Goal: Find specific page/section: Find specific page/section

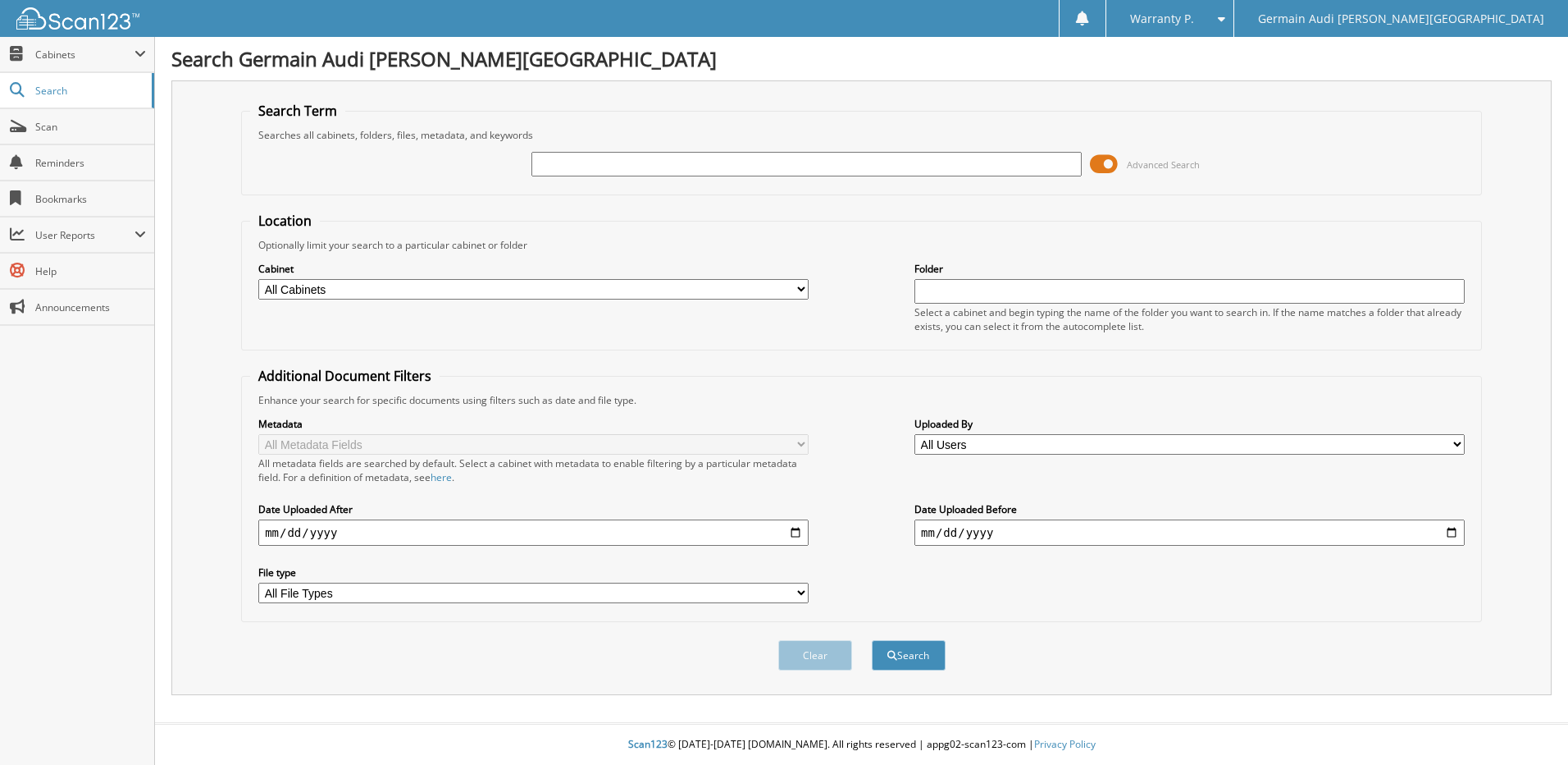
click at [664, 163] on input "text" at bounding box center [806, 165] width 550 height 25
type input "46889"
click at [872, 640] on button "Search" at bounding box center [908, 655] width 74 height 31
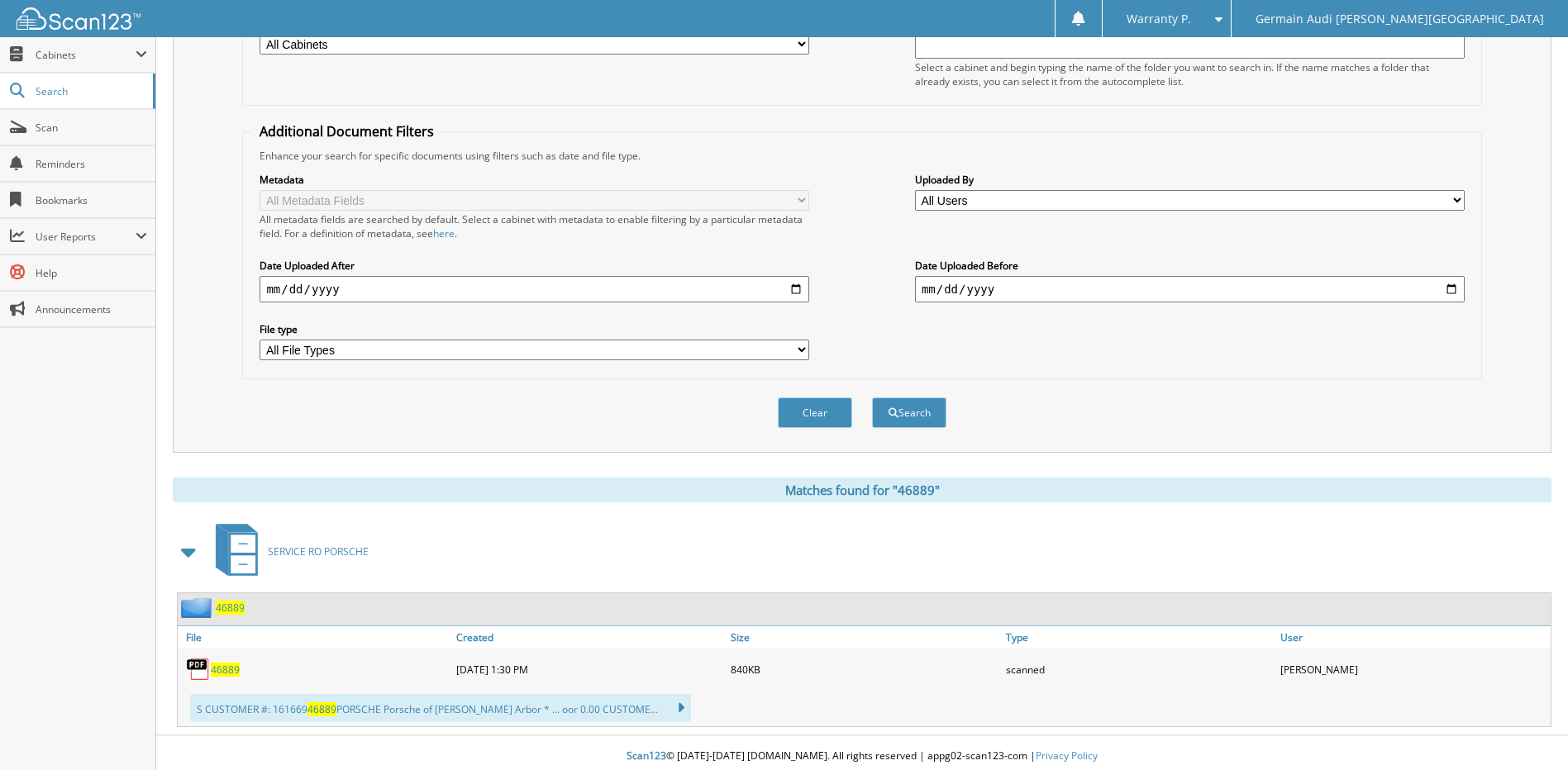
scroll to position [254, 0]
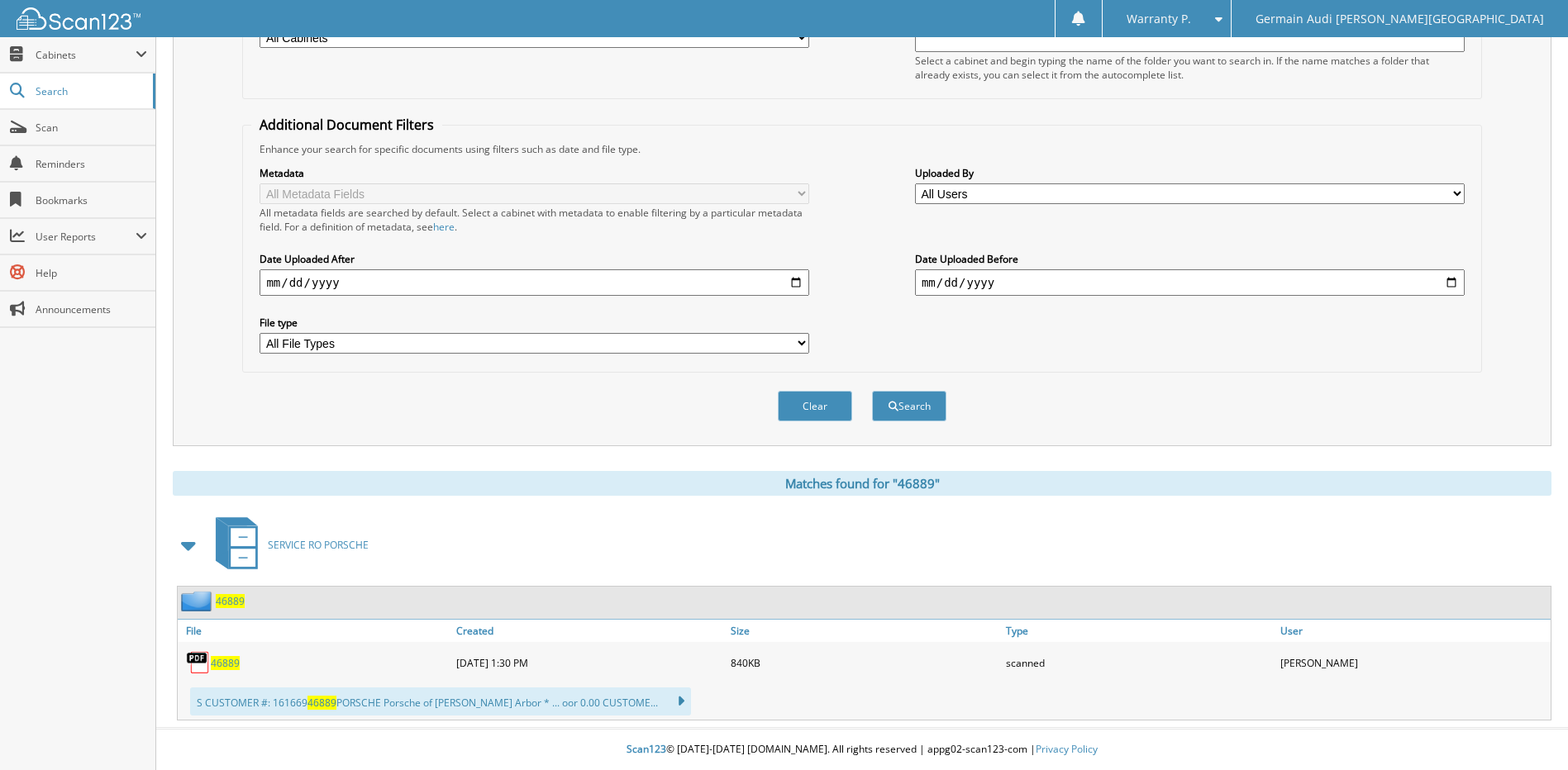
click at [230, 663] on span "46889" at bounding box center [226, 662] width 29 height 14
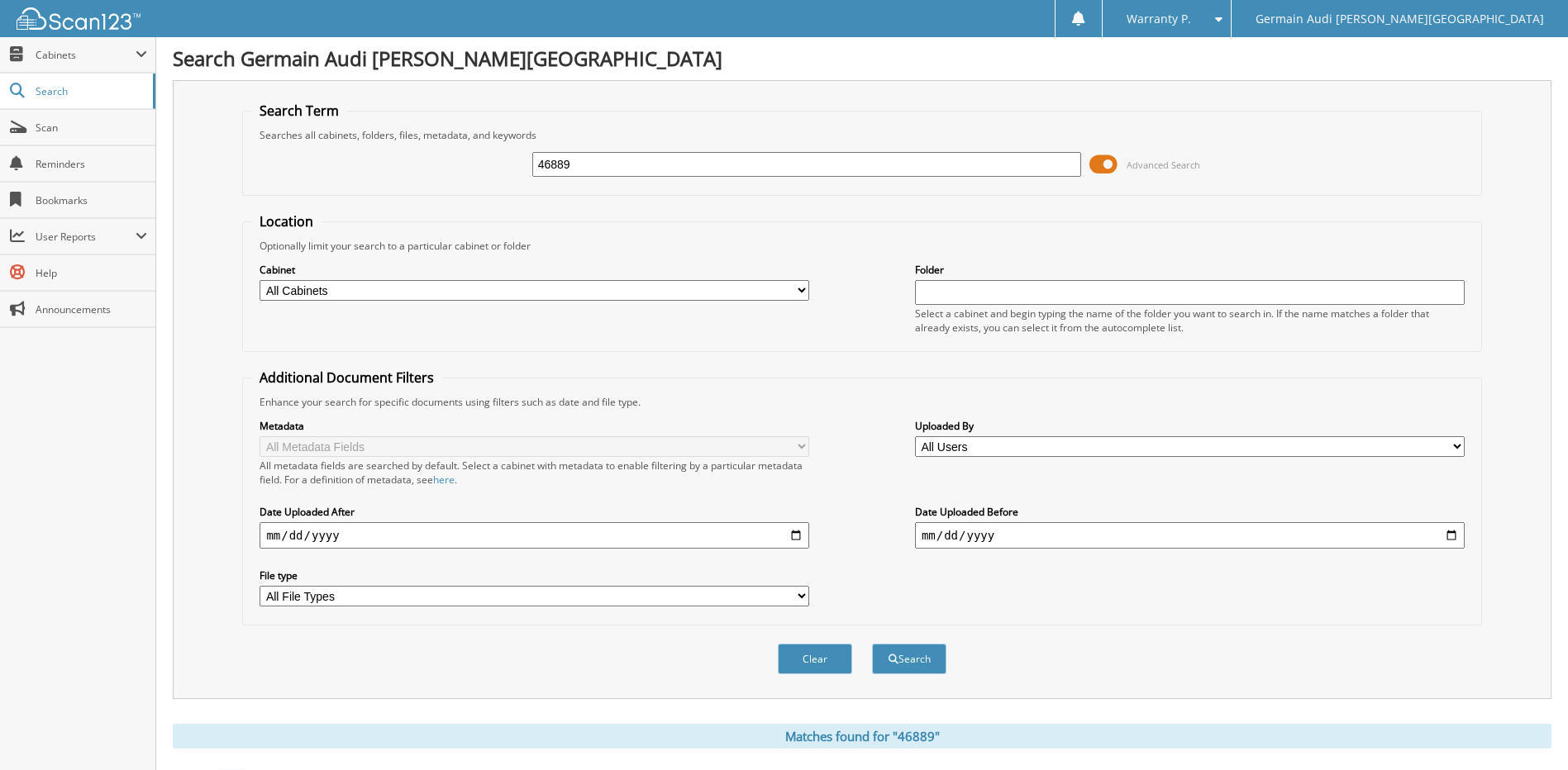
scroll to position [0, 0]
click at [577, 171] on input "46889" at bounding box center [807, 166] width 550 height 25
type input "46927"
click at [872, 644] on button "Search" at bounding box center [908, 659] width 74 height 31
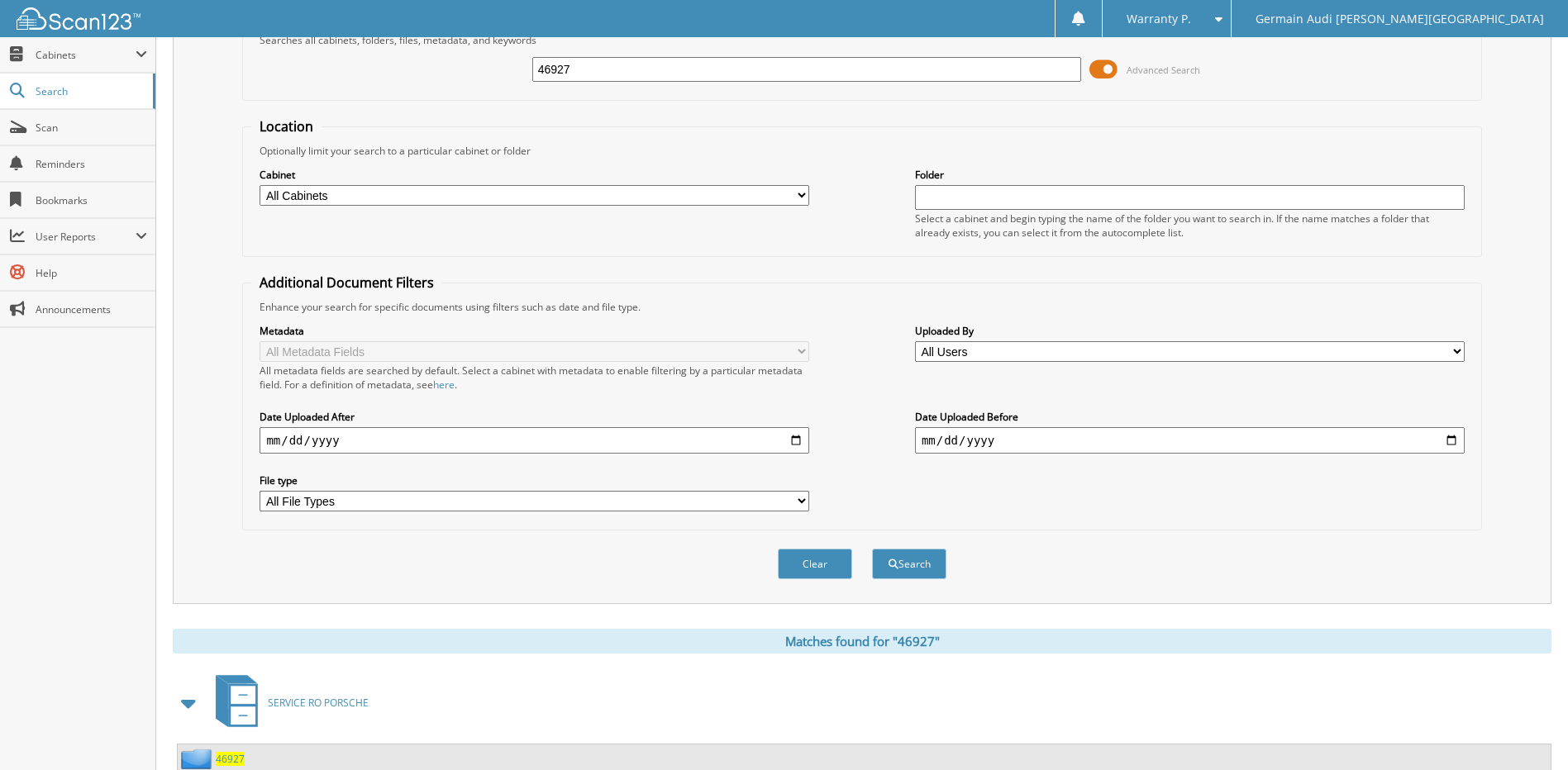
scroll to position [248, 0]
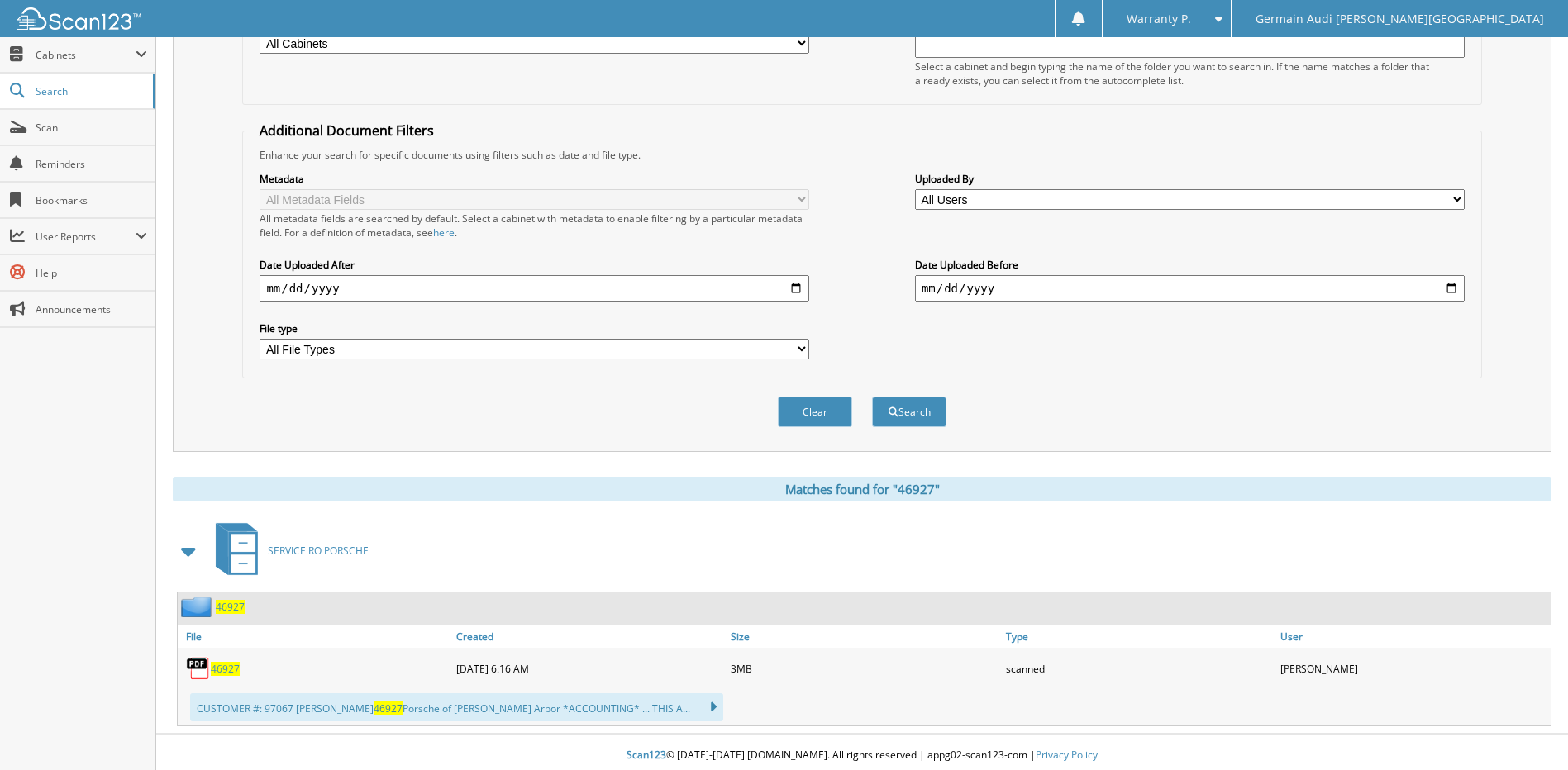
click at [227, 671] on span "46927" at bounding box center [226, 668] width 29 height 14
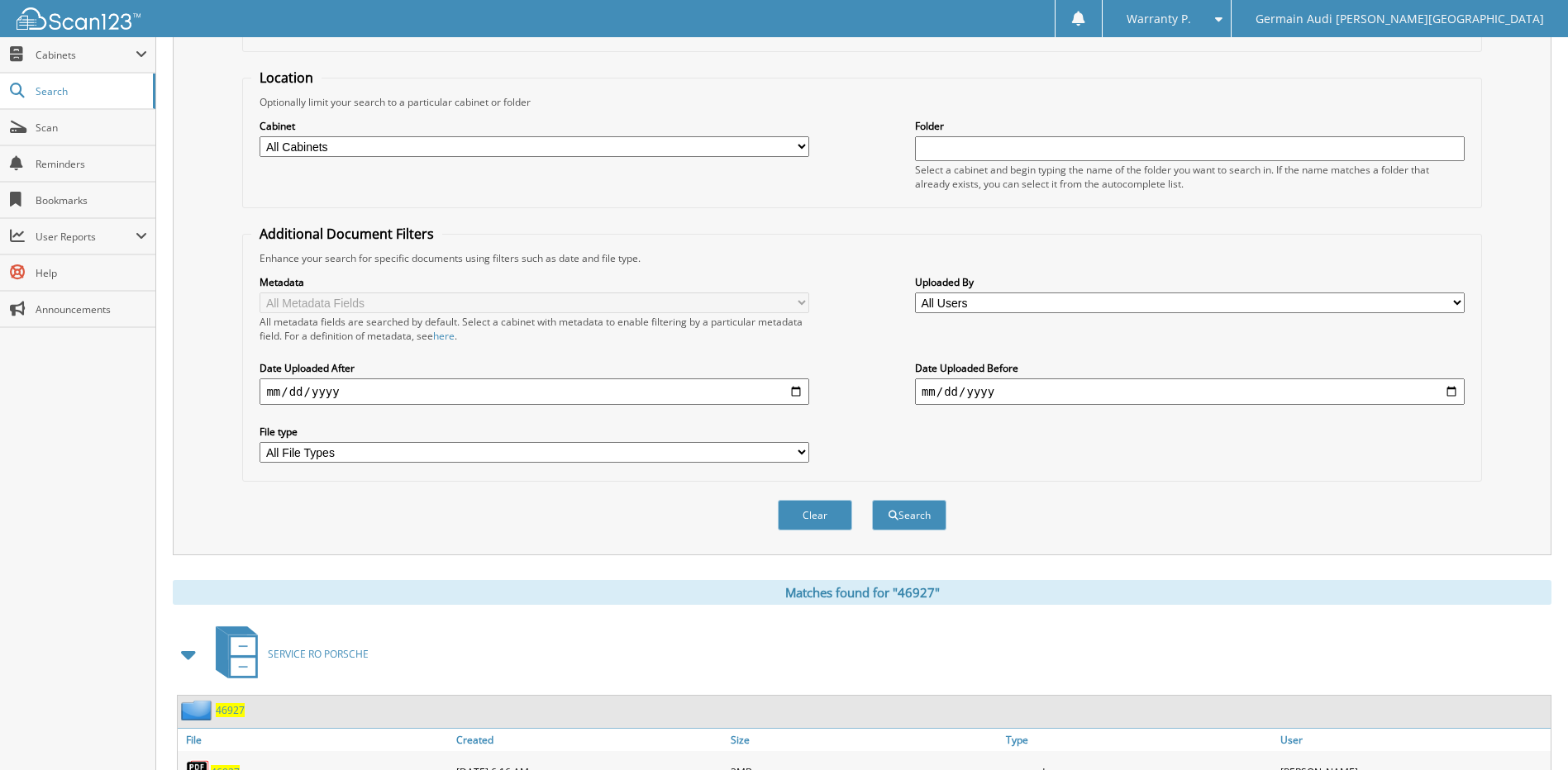
scroll to position [0, 0]
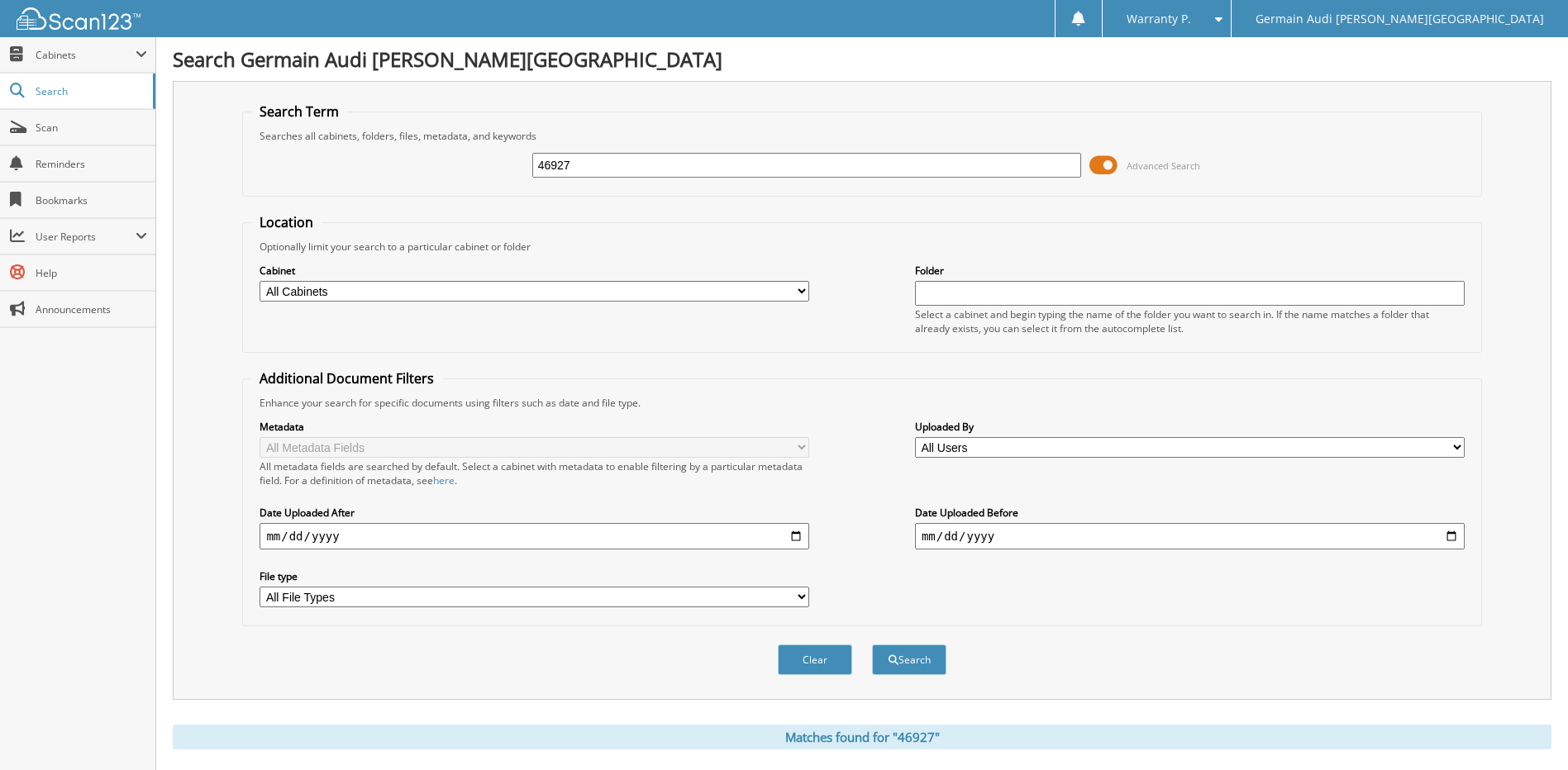
click at [602, 171] on input "46927" at bounding box center [807, 166] width 550 height 25
type input "46937"
click at [872, 644] on button "Search" at bounding box center [908, 659] width 74 height 31
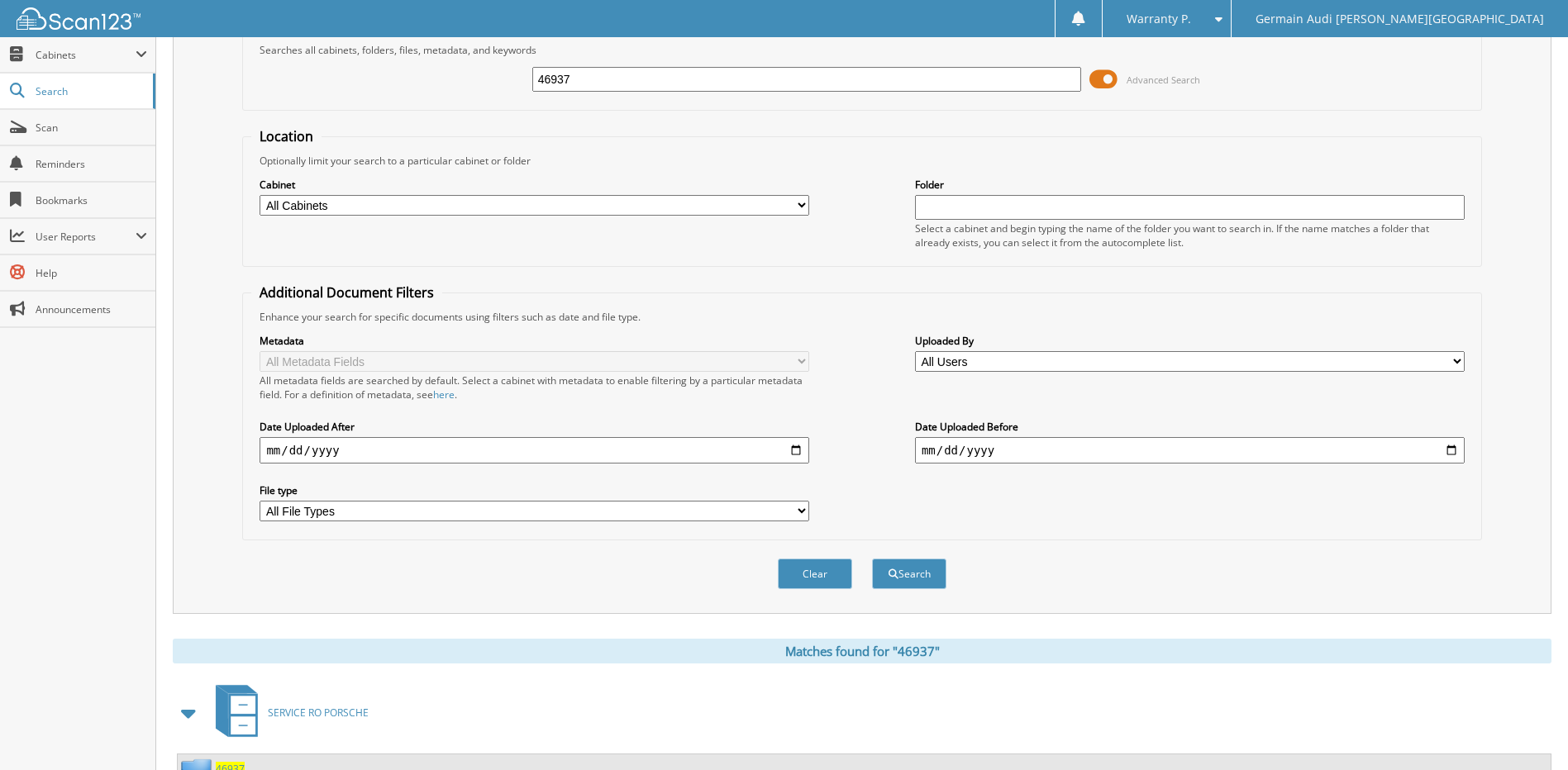
scroll to position [248, 0]
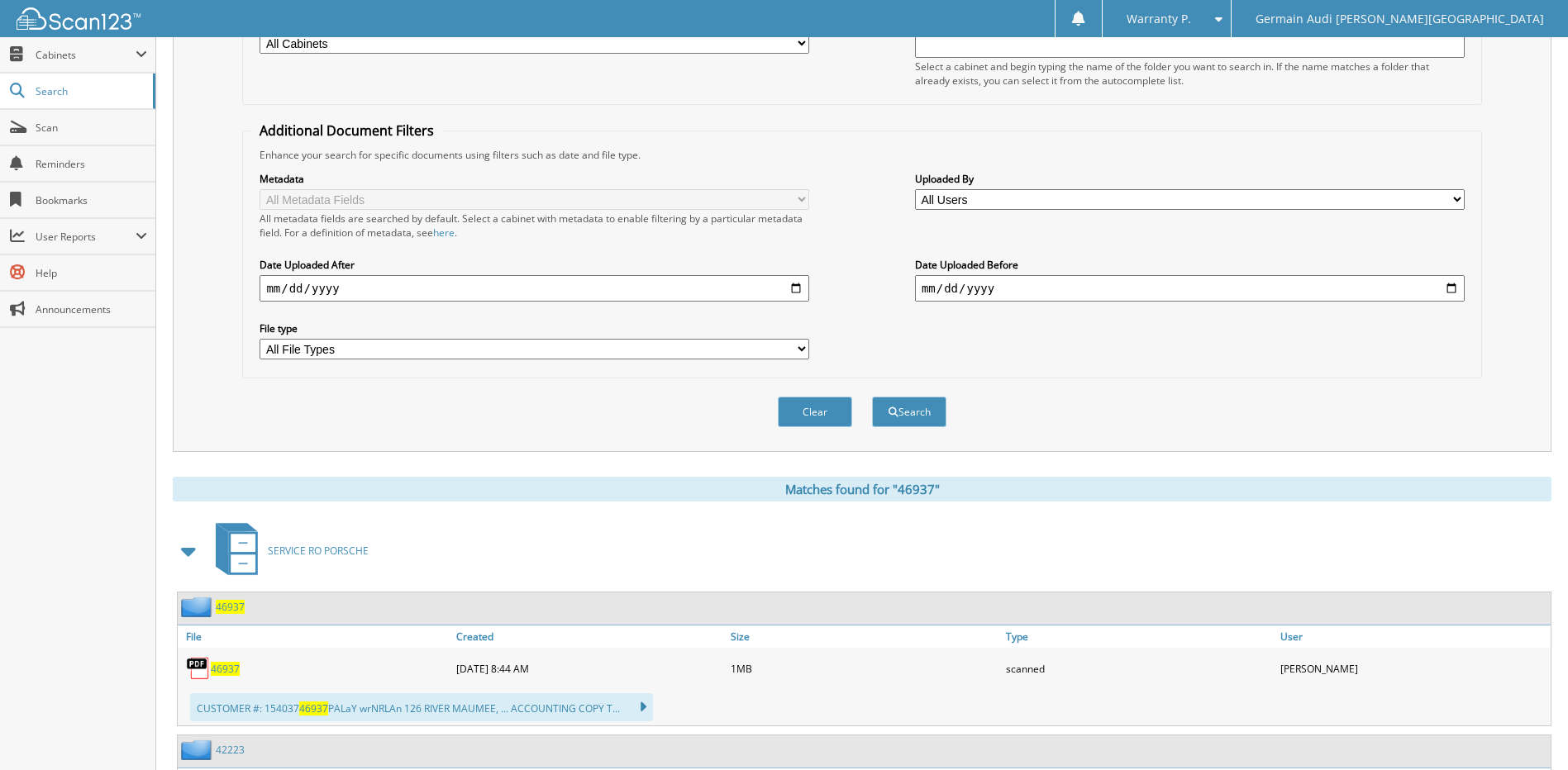
click at [222, 666] on span "46937" at bounding box center [226, 668] width 29 height 14
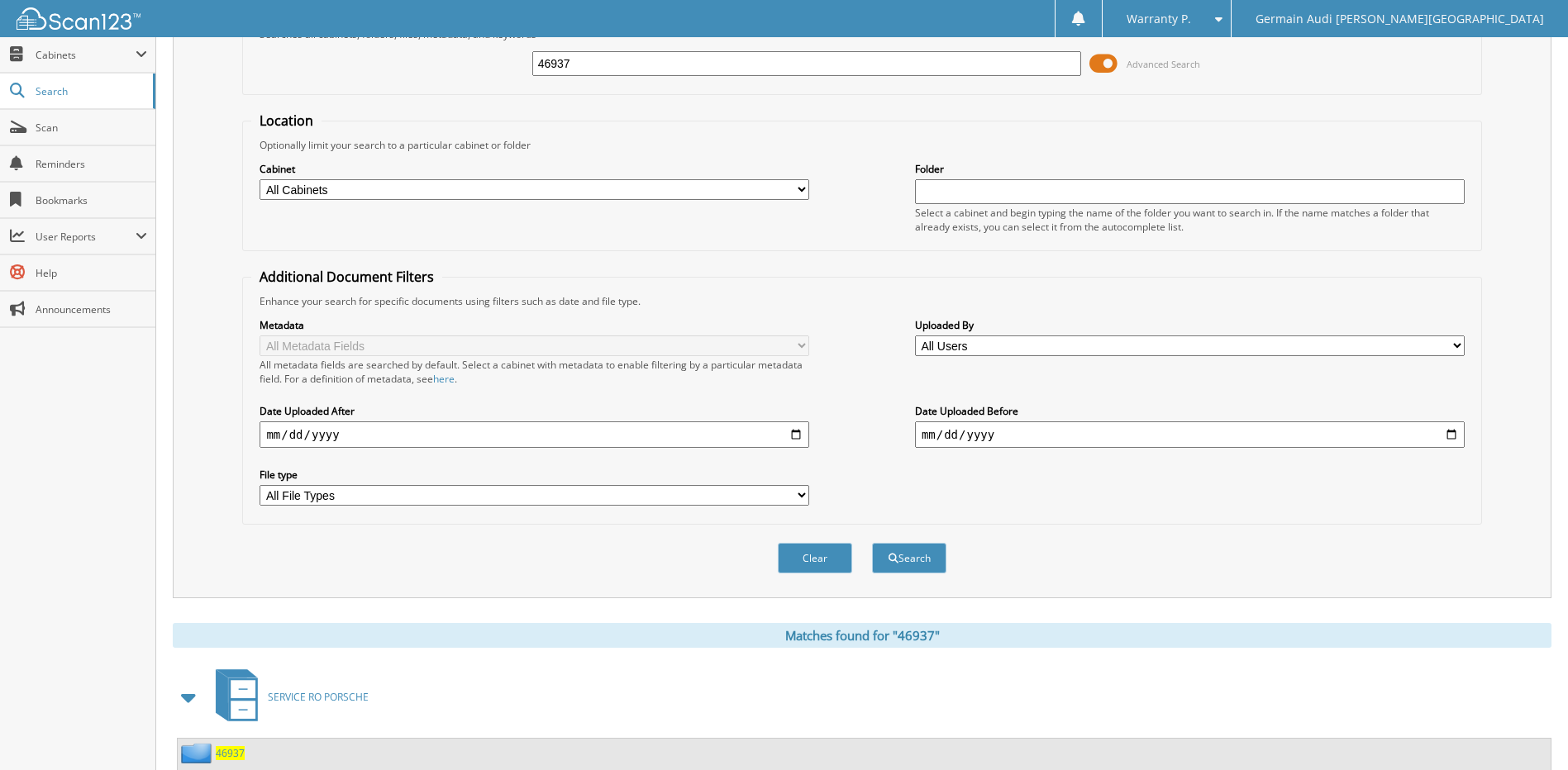
scroll to position [0, 0]
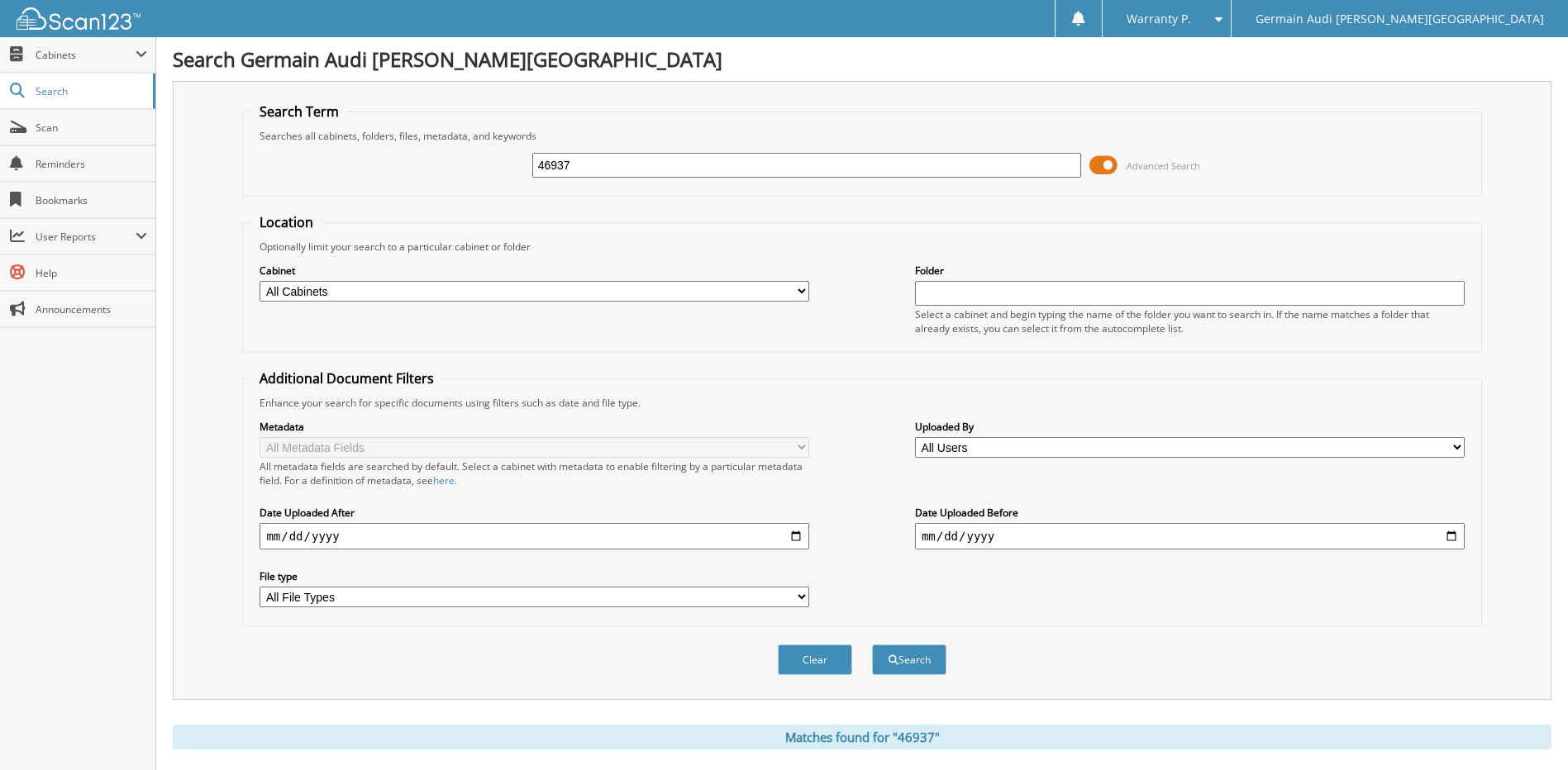
click at [598, 159] on input "46937" at bounding box center [807, 166] width 550 height 25
type input "46940"
click at [872, 644] on button "Search" at bounding box center [908, 659] width 74 height 31
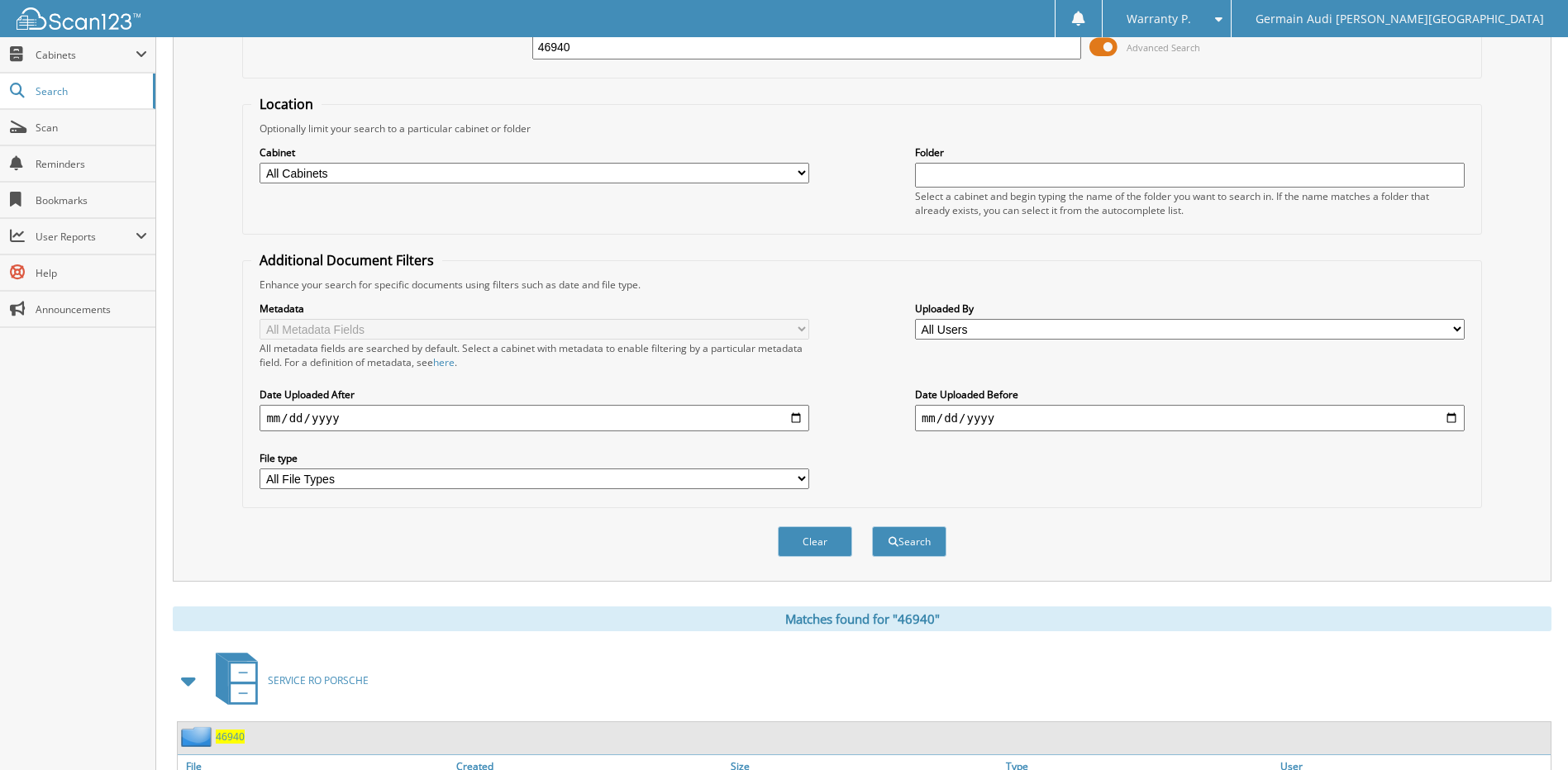
scroll to position [331, 0]
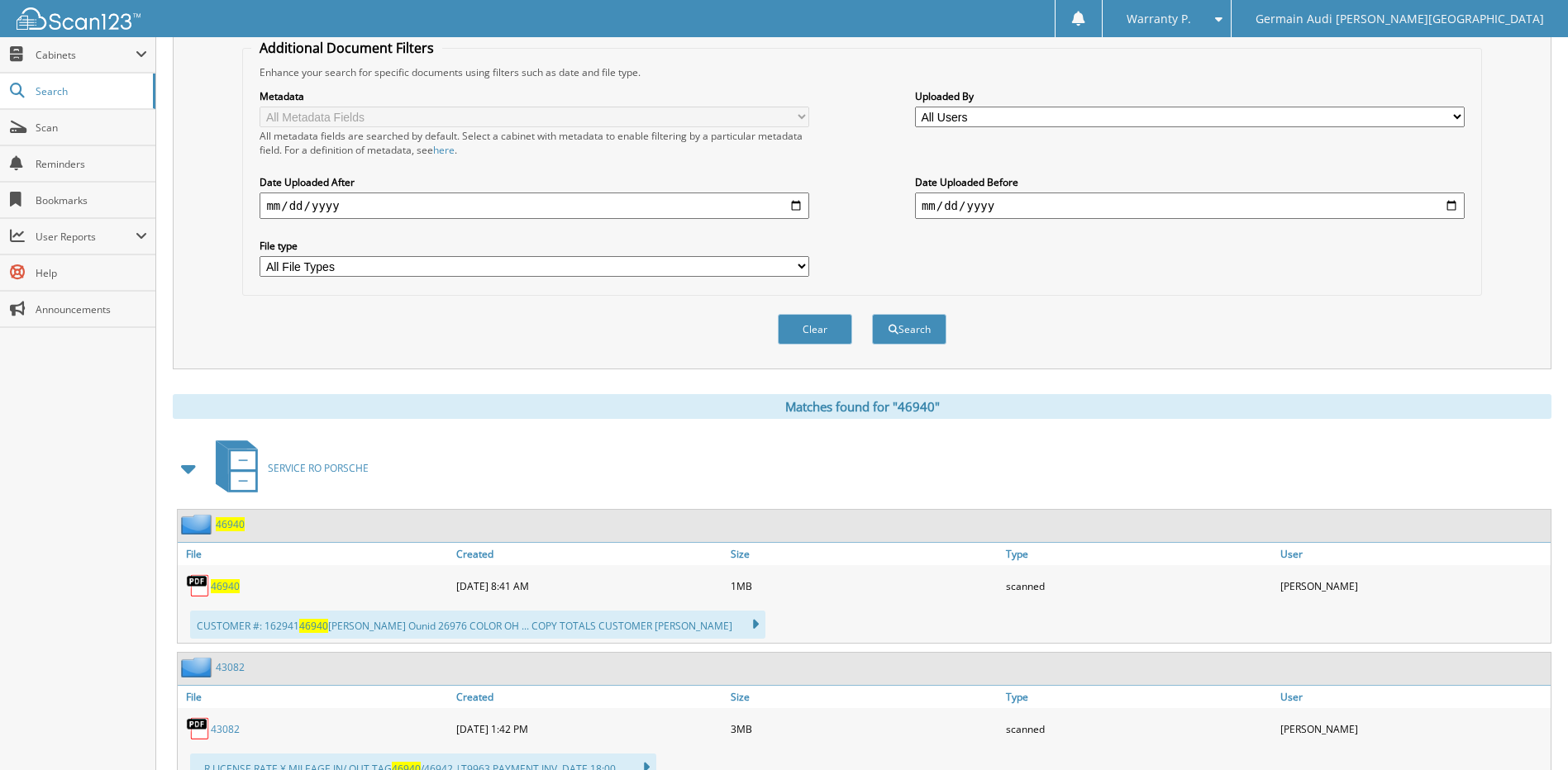
click at [231, 585] on span "46940" at bounding box center [226, 586] width 29 height 14
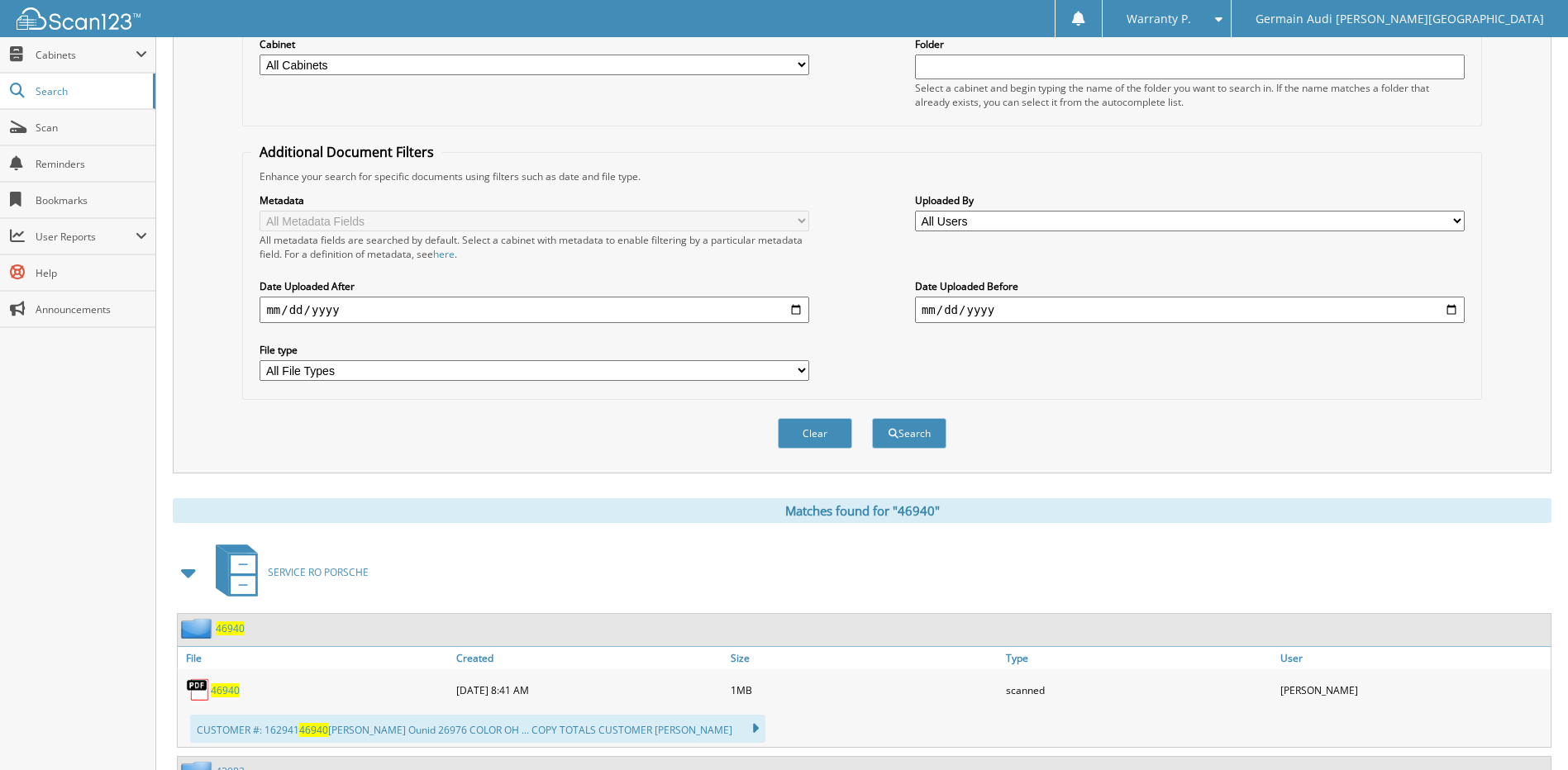
scroll to position [83, 0]
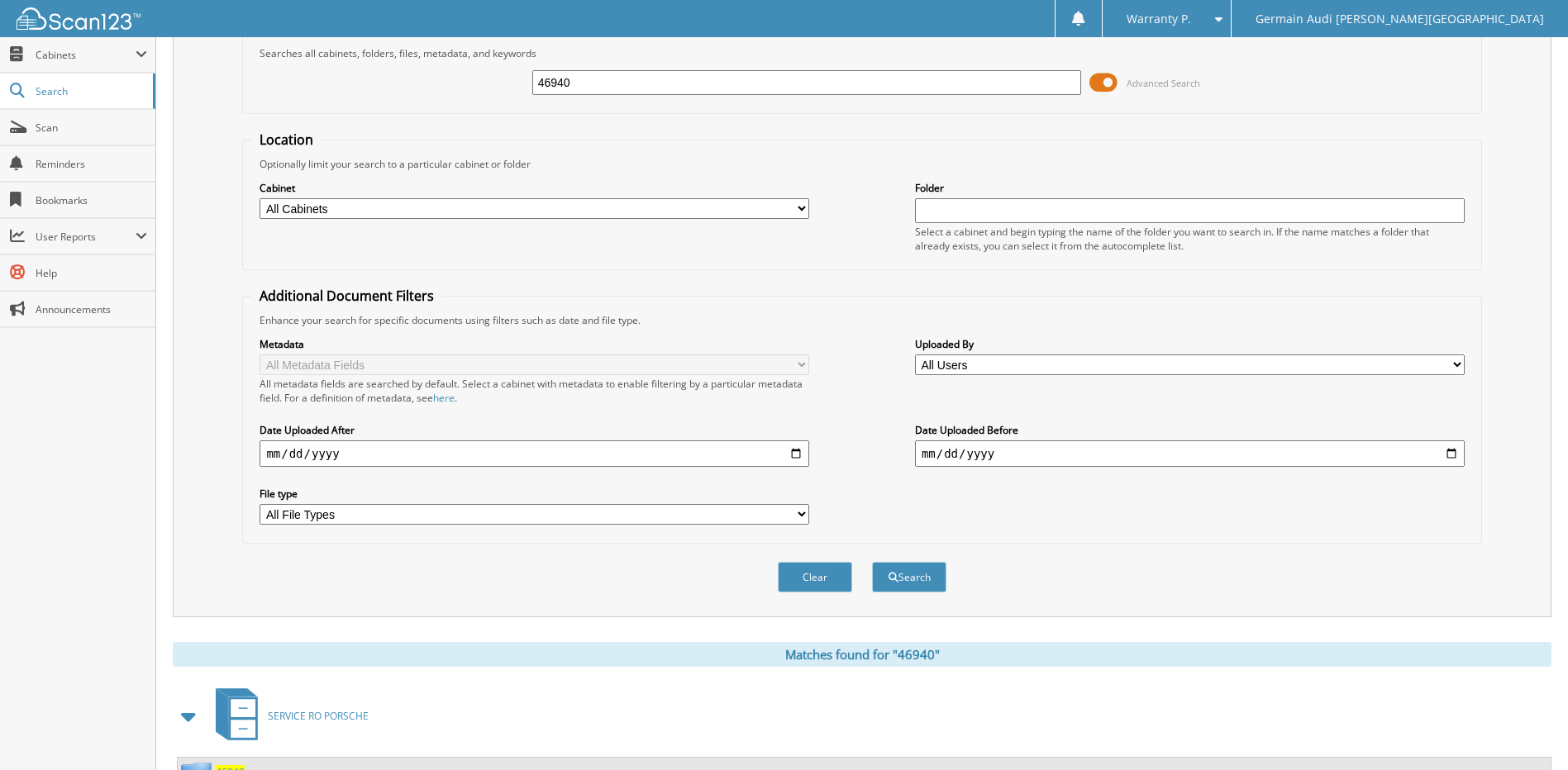
click at [598, 84] on input "46940" at bounding box center [807, 83] width 550 height 25
type input "46901"
click at [872, 562] on button "Search" at bounding box center [908, 577] width 74 height 31
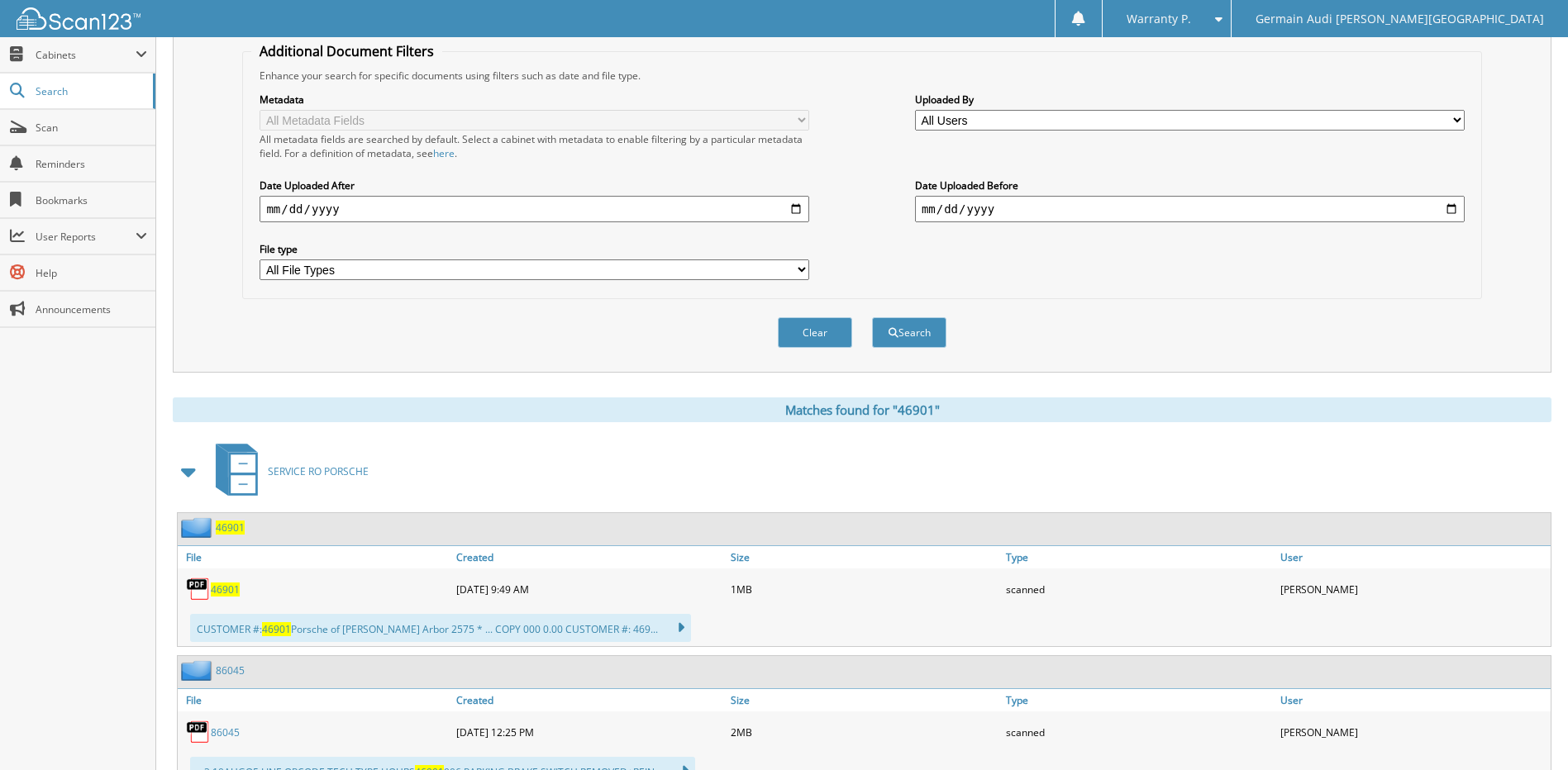
scroll to position [331, 0]
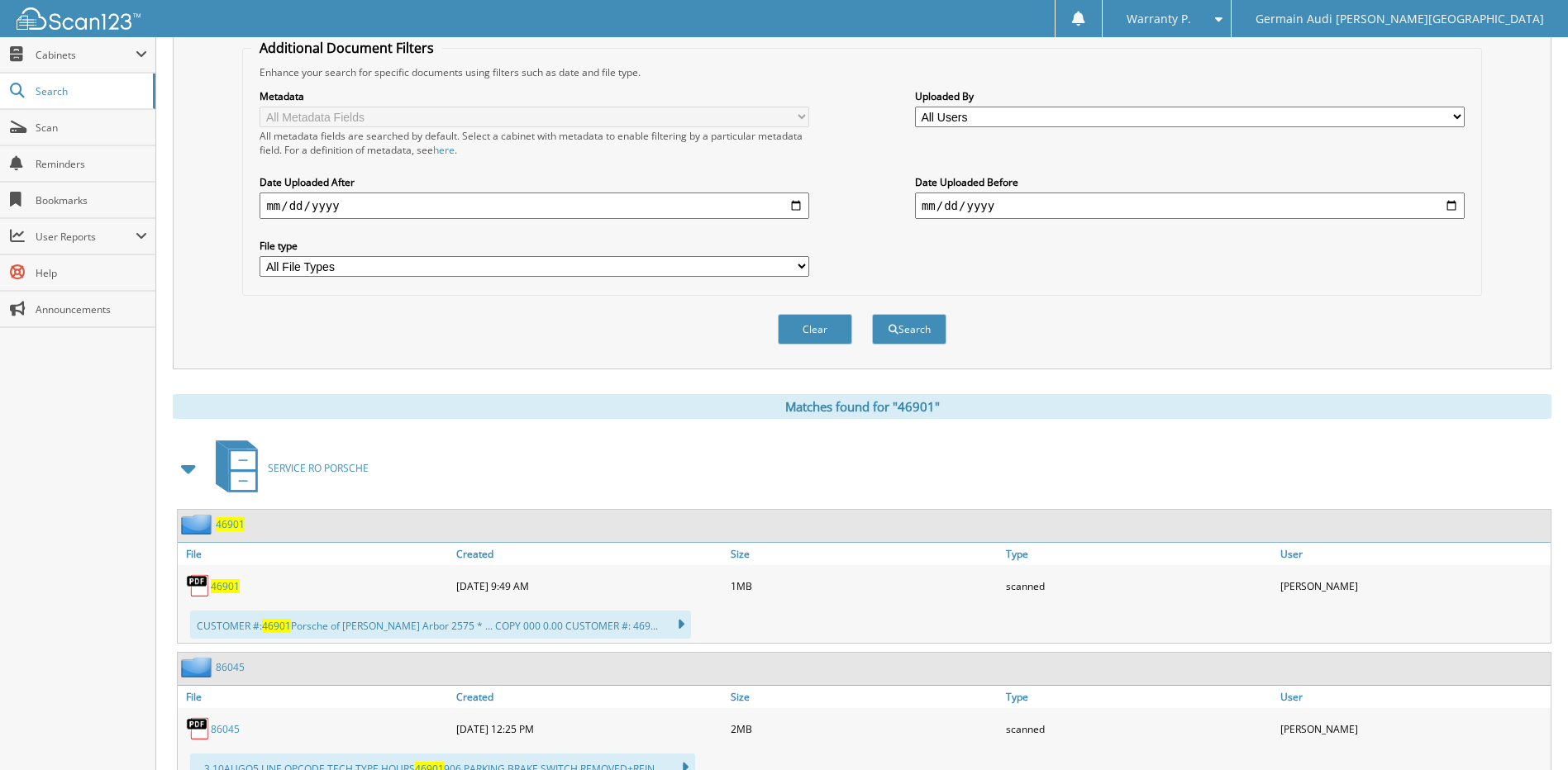
click at [227, 588] on span "46901" at bounding box center [226, 586] width 29 height 14
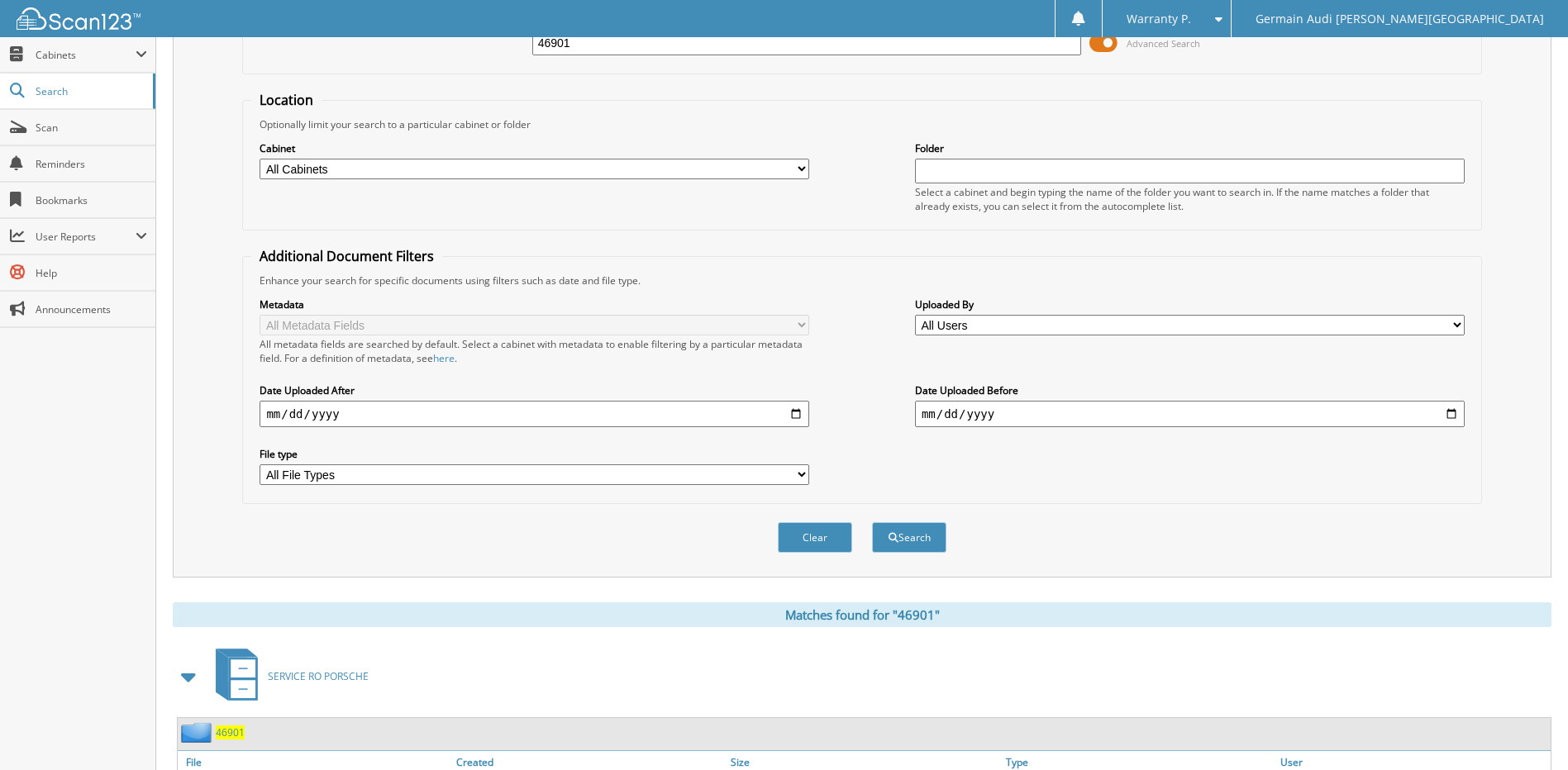
scroll to position [83, 0]
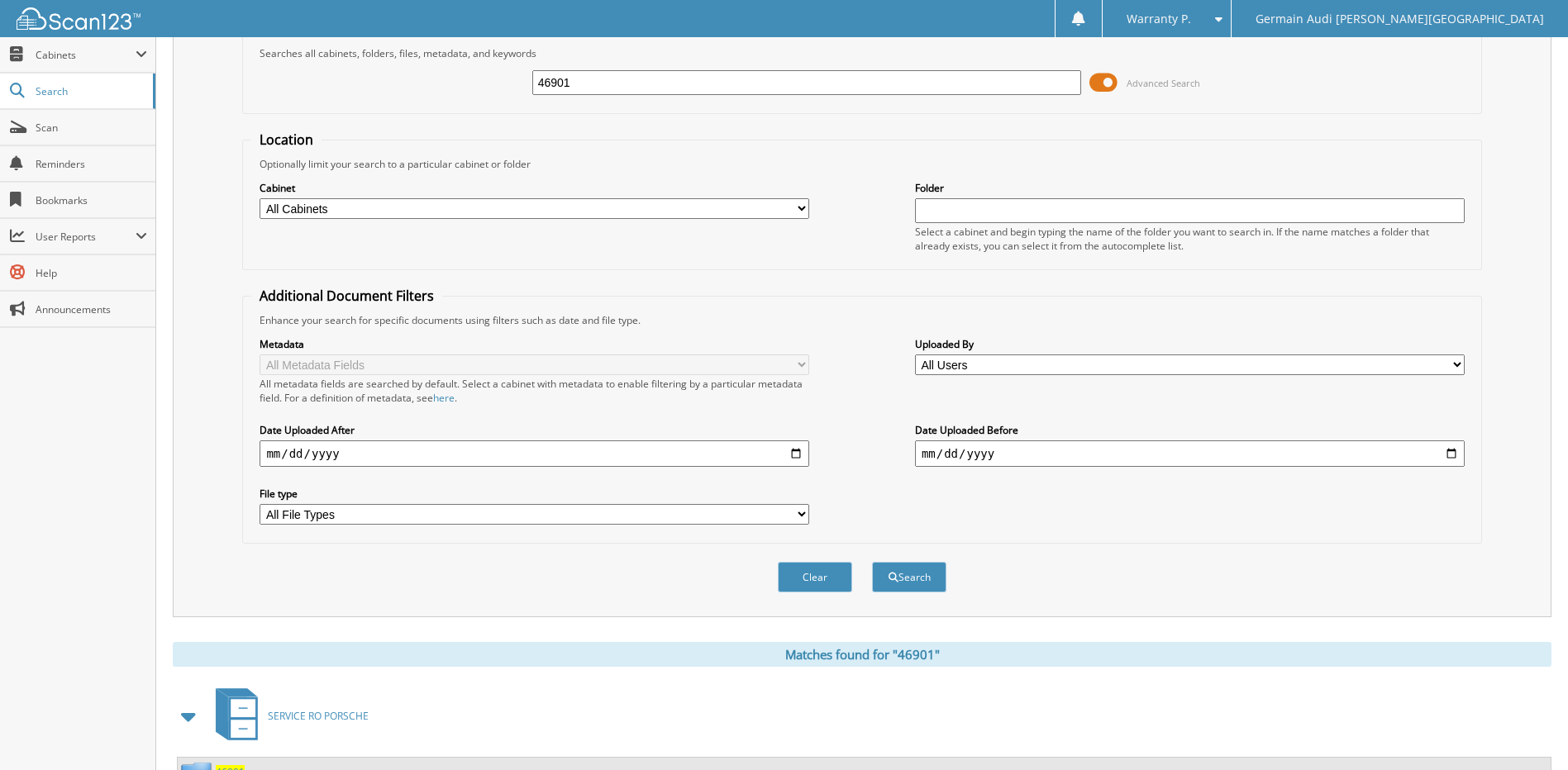
click at [588, 83] on input "46901" at bounding box center [807, 83] width 550 height 25
type input "46929"
click at [872, 562] on button "Search" at bounding box center [908, 577] width 74 height 31
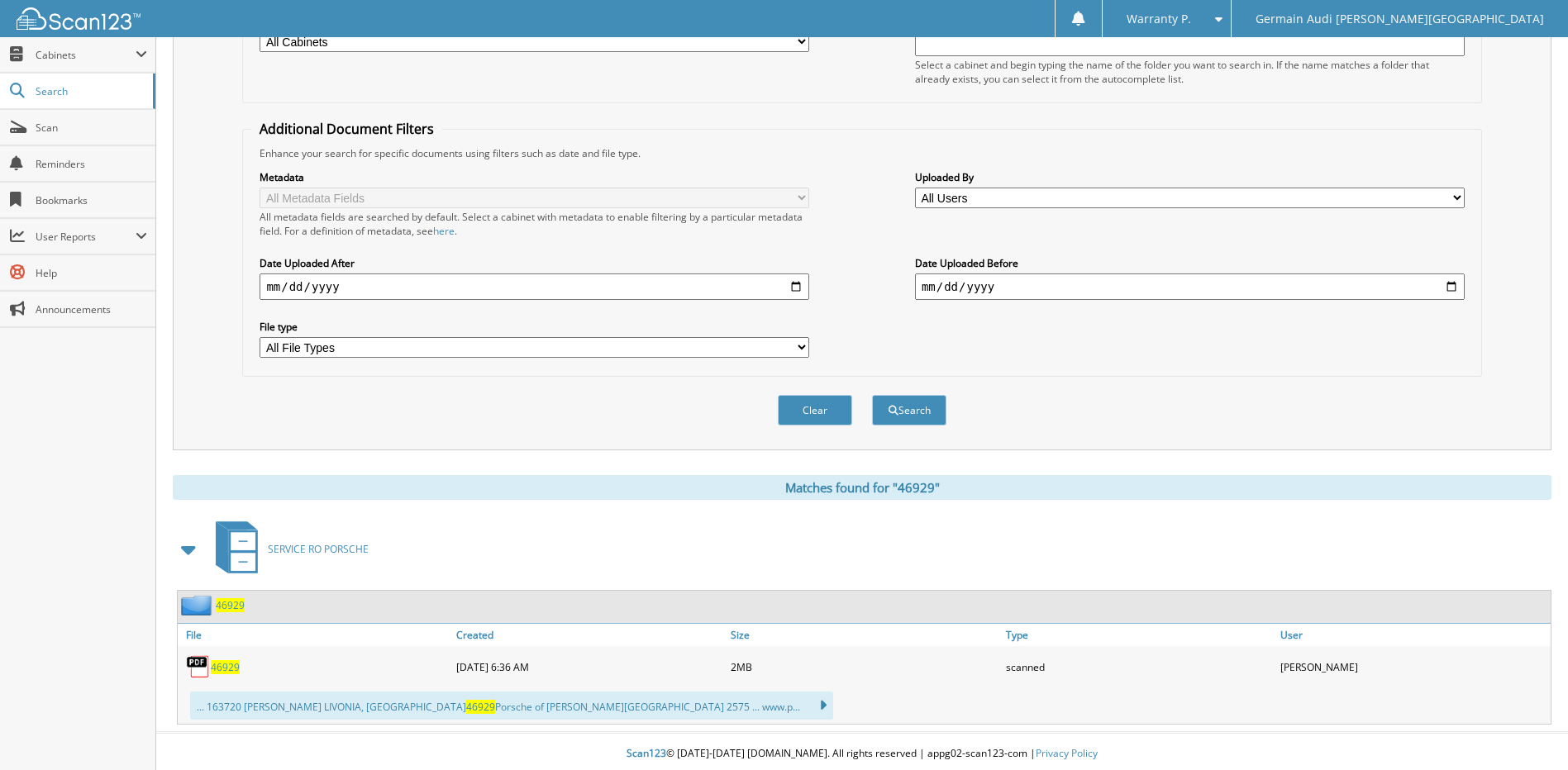
scroll to position [254, 0]
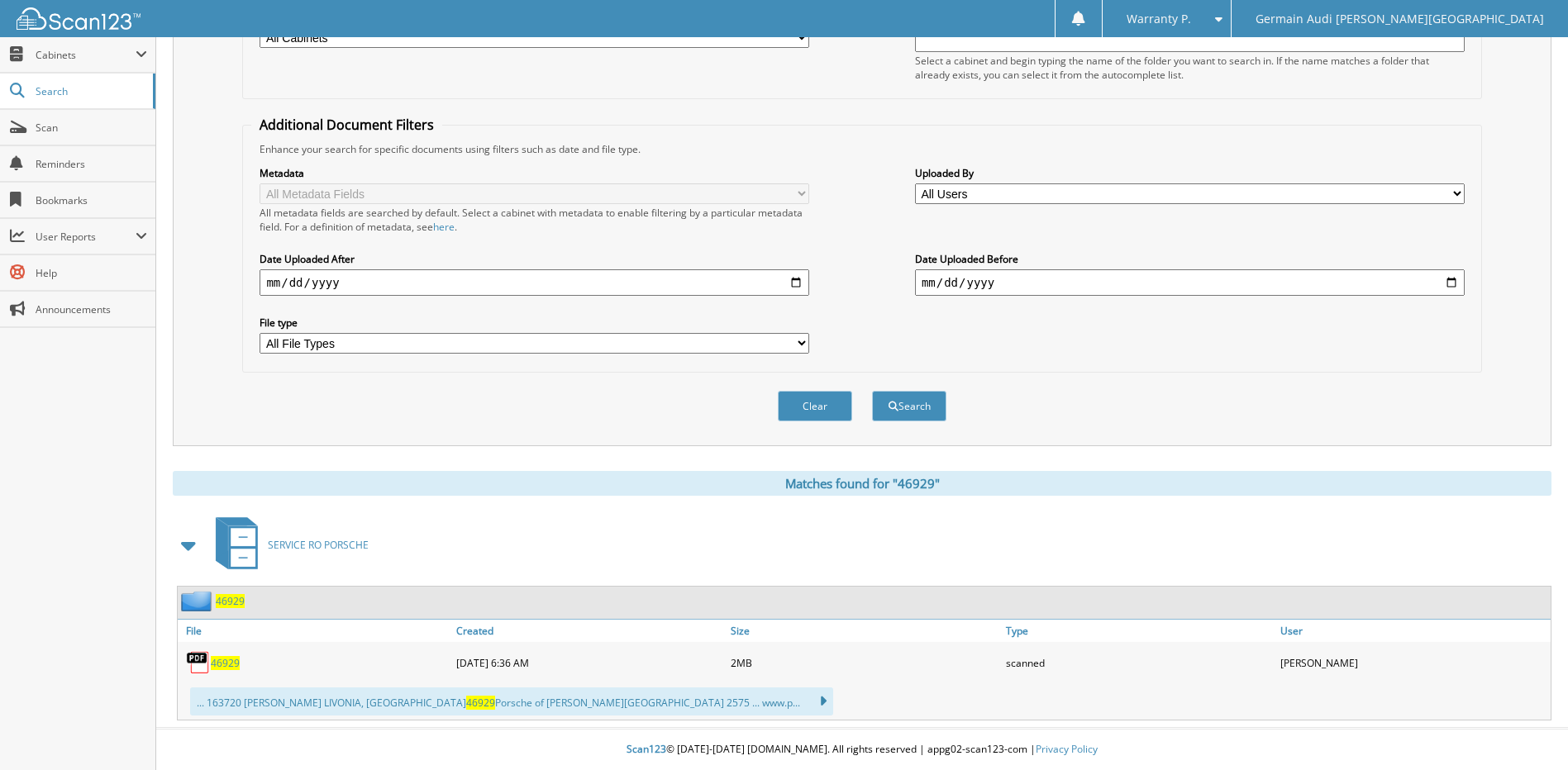
click at [229, 663] on span "46929" at bounding box center [226, 662] width 29 height 14
